Goal: Find specific page/section: Find specific page/section

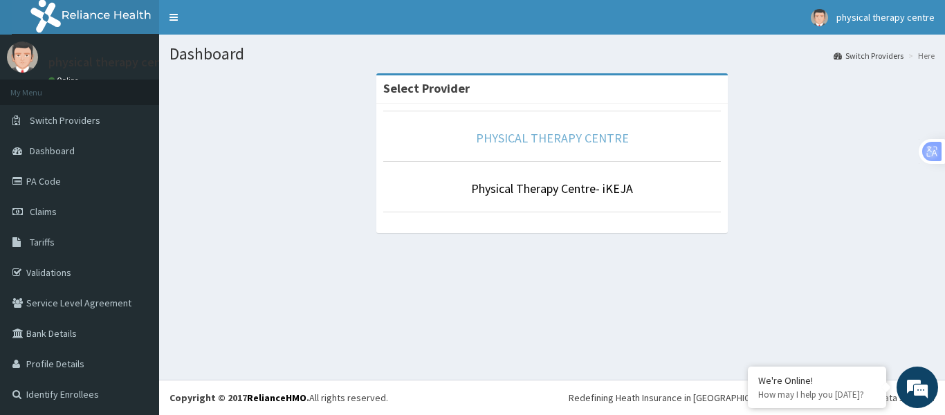
click at [552, 139] on link "PHYSICAL THERAPY CENTRE" at bounding box center [552, 138] width 153 height 16
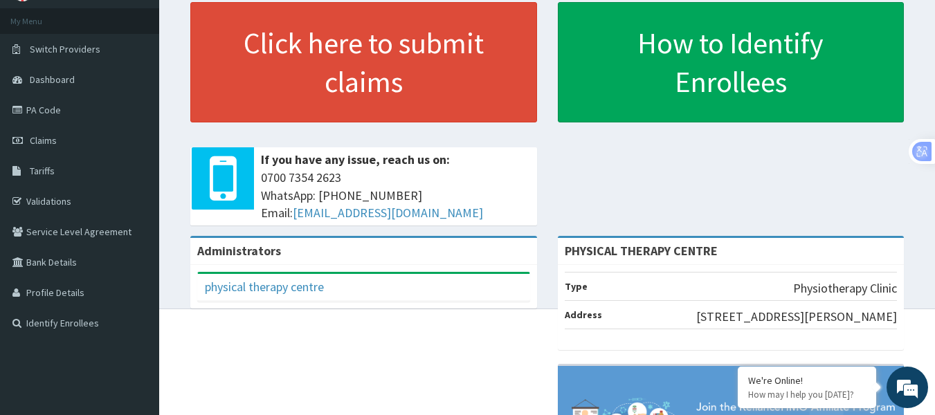
scroll to position [69, 0]
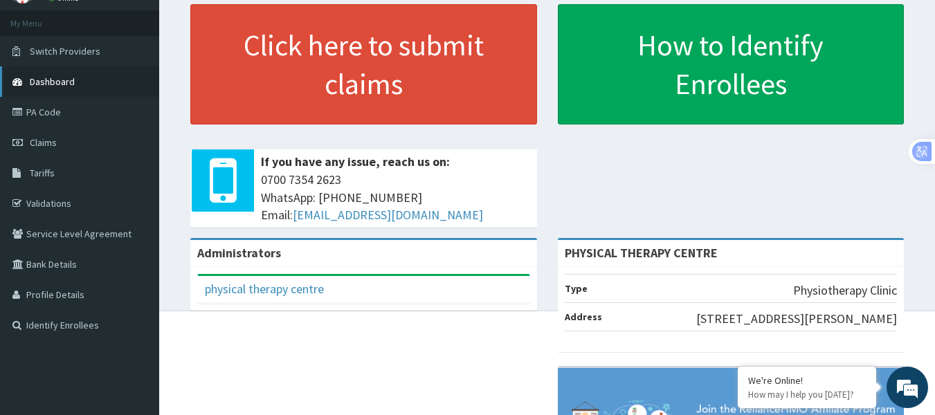
click at [49, 83] on span "Dashboard" at bounding box center [52, 81] width 45 height 12
click at [49, 115] on link "PA Code" at bounding box center [79, 112] width 159 height 30
click at [53, 113] on link "PA Code" at bounding box center [79, 112] width 159 height 30
